Goal: Task Accomplishment & Management: Manage account settings

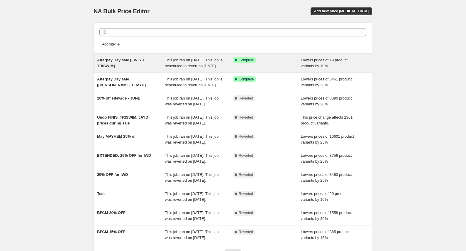
click at [198, 62] on span "This job ran on 14 August 2025. This job is scheduled to revert on 21 August 20…" at bounding box center [194, 63] width 58 height 10
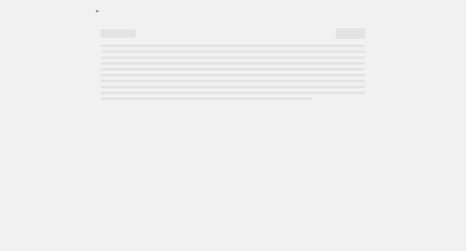
select select "percentage"
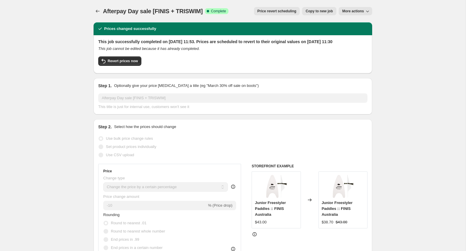
click at [281, 13] on span "Price revert scheduling" at bounding box center [277, 11] width 39 height 5
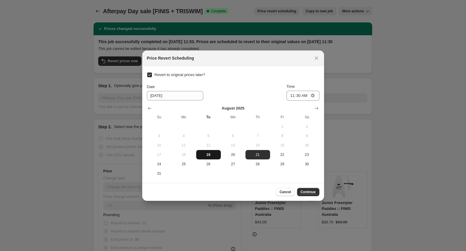
click at [211, 154] on span "19" at bounding box center [209, 154] width 20 height 5
type input "8/19/2025"
click at [280, 194] on span "Cancel" at bounding box center [285, 192] width 11 height 5
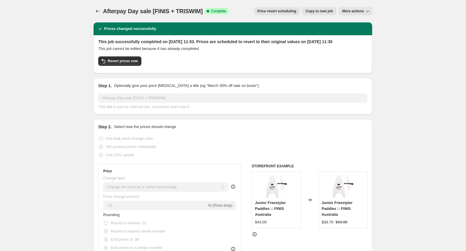
click at [356, 13] on span "More actions" at bounding box center [354, 11] width 22 height 5
click at [252, 51] on div "This job successfully completed on 14 August 2025 at 11:53. Prices are schedule…" at bounding box center [232, 54] width 269 height 30
click at [120, 59] on div "This job successfully completed on 14 August 2025 at 11:53. Prices are schedule…" at bounding box center [232, 54] width 269 height 30
click at [119, 63] on span "Revert prices now" at bounding box center [123, 61] width 30 height 5
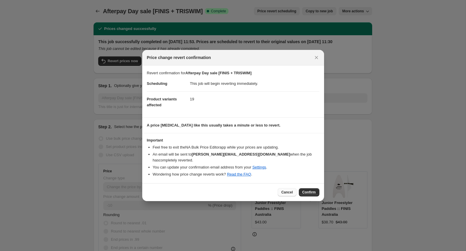
click at [288, 190] on span "Cancel" at bounding box center [286, 192] width 11 height 5
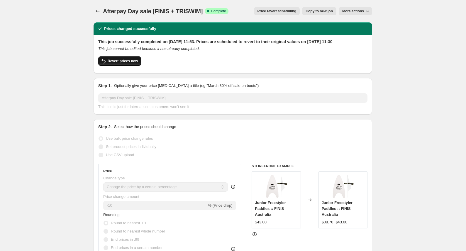
click at [122, 63] on span "Revert prices now" at bounding box center [123, 61] width 30 height 5
checkbox input "false"
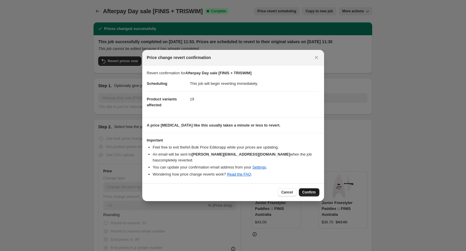
click at [304, 190] on span "Confirm" at bounding box center [310, 192] width 14 height 5
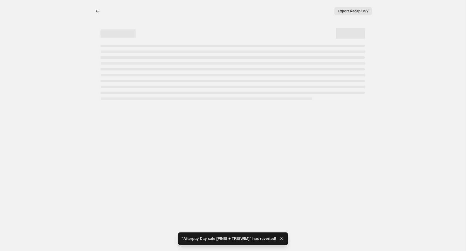
select select "percentage"
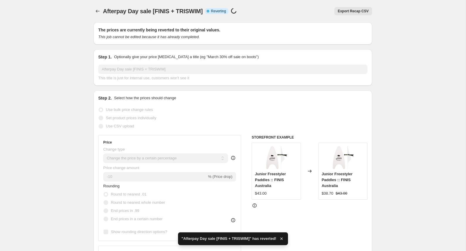
checkbox input "true"
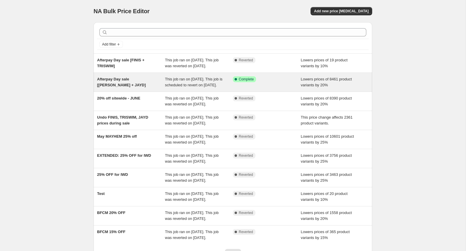
click at [131, 88] on div "Afterpay Day sale [[PERSON_NAME] + JAYD]" at bounding box center [131, 82] width 68 height 12
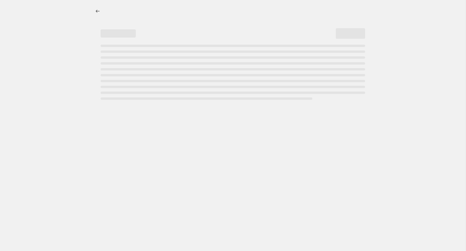
select select "percentage"
select select "vendor"
select select "collection"
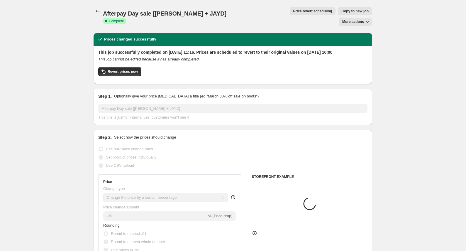
click at [290, 8] on button "Price revert scheduling" at bounding box center [313, 11] width 46 height 8
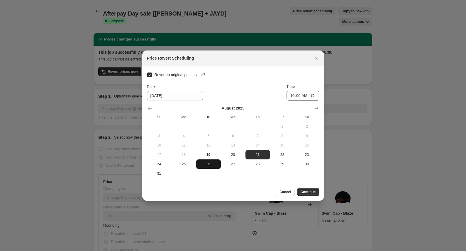
click at [205, 165] on span "26" at bounding box center [209, 164] width 20 height 5
type input "8/26/2025"
click at [212, 164] on span "26" at bounding box center [209, 164] width 20 height 5
click at [310, 194] on span "Continue" at bounding box center [308, 192] width 15 height 5
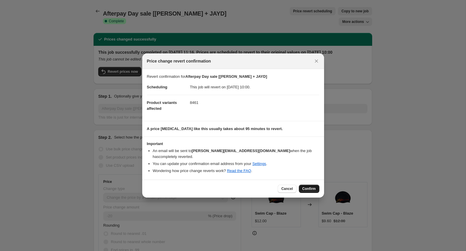
click at [312, 187] on span "Confirm" at bounding box center [310, 188] width 14 height 5
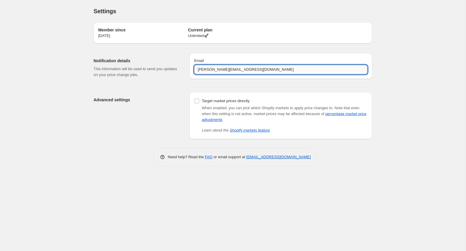
click at [198, 70] on input "jess@thelap.co" at bounding box center [280, 69] width 173 height 9
type input "sarah@thelap.co"
click at [102, 153] on div "Need help? Read the FAQ or email support at support+a50650@northern-apps.com" at bounding box center [235, 157] width 274 height 18
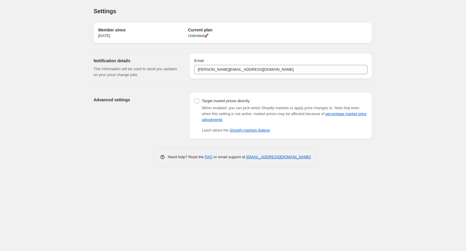
drag, startPoint x: 107, startPoint y: 162, endPoint x: 120, endPoint y: 134, distance: 31.5
click at [107, 162] on div "Need help? Read the FAQ or email support at support+a50650@northern-apps.com" at bounding box center [235, 157] width 274 height 18
click at [29, 21] on div "Settings. This page is ready Settings Member since 27 Nov 2024 Current plan Unl…" at bounding box center [233, 125] width 466 height 251
drag, startPoint x: 420, startPoint y: 9, endPoint x: 418, endPoint y: 4, distance: 5.3
click at [420, 9] on div "Settings. This page is ready Settings Member since 27 Nov 2024 Current plan Unl…" at bounding box center [233, 125] width 466 height 251
